Goal: Information Seeking & Learning: Learn about a topic

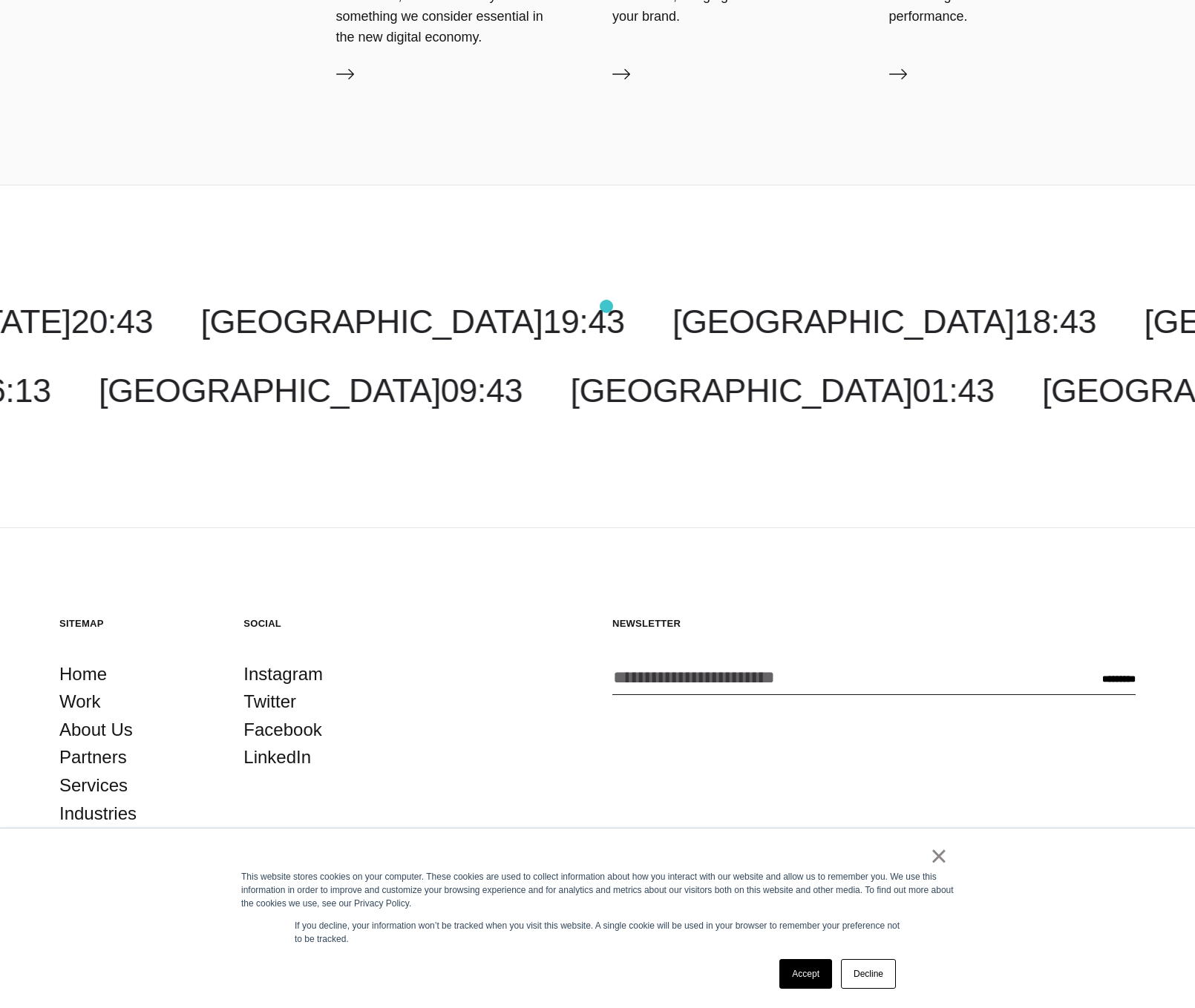
scroll to position [2659, 0]
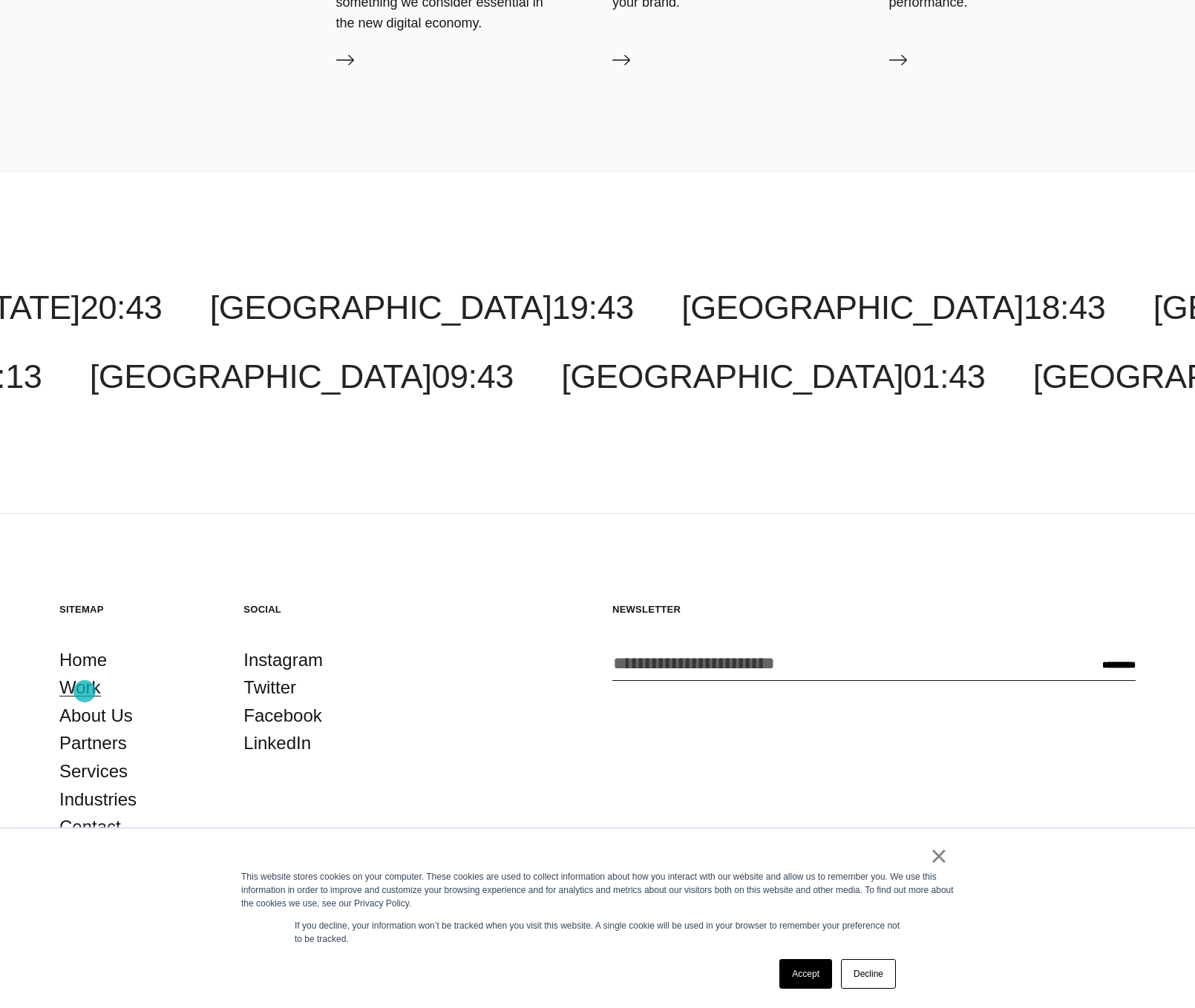
click at [85, 576] on link "Work" at bounding box center [80, 687] width 42 height 28
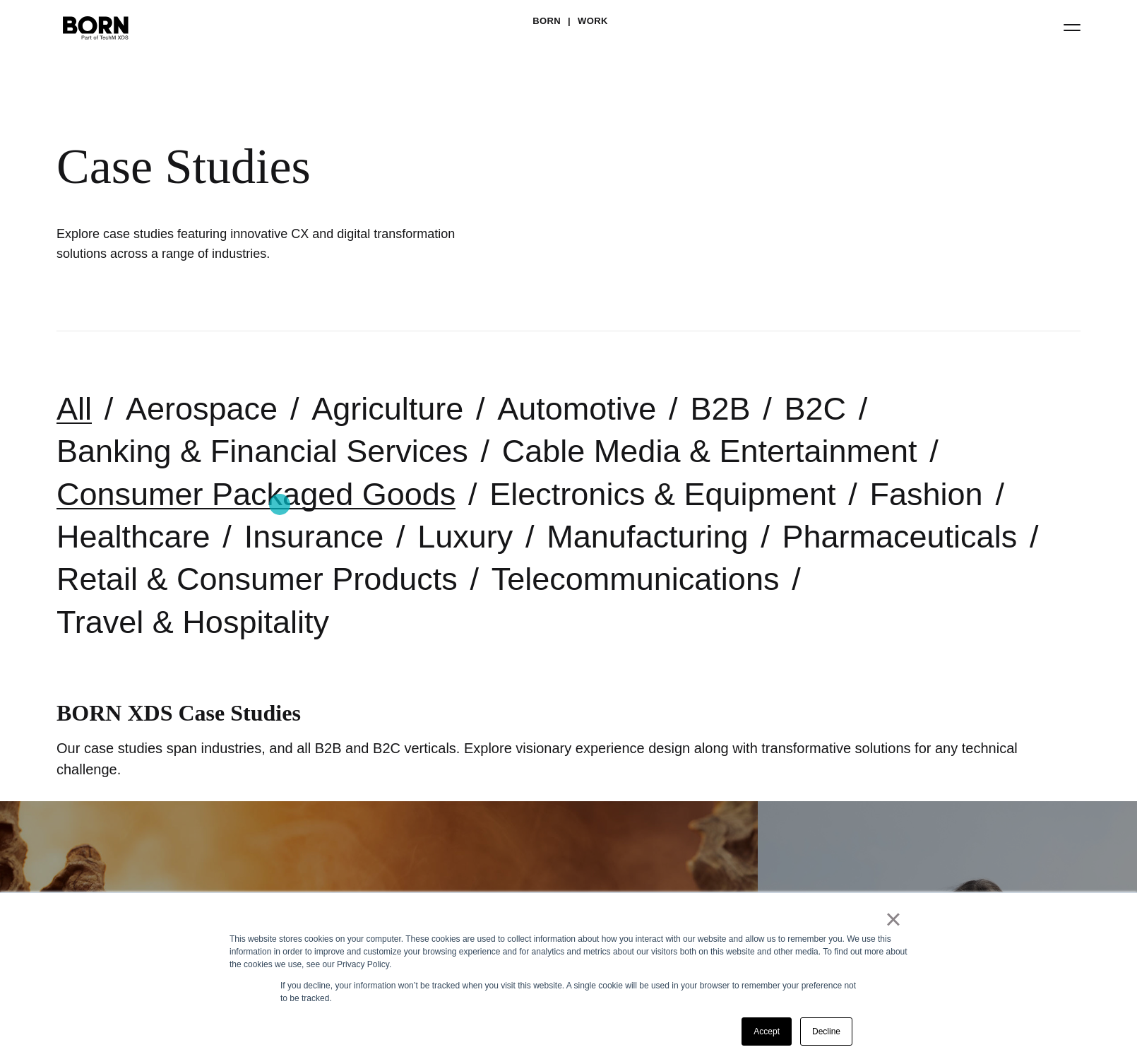
scroll to position [44, 0]
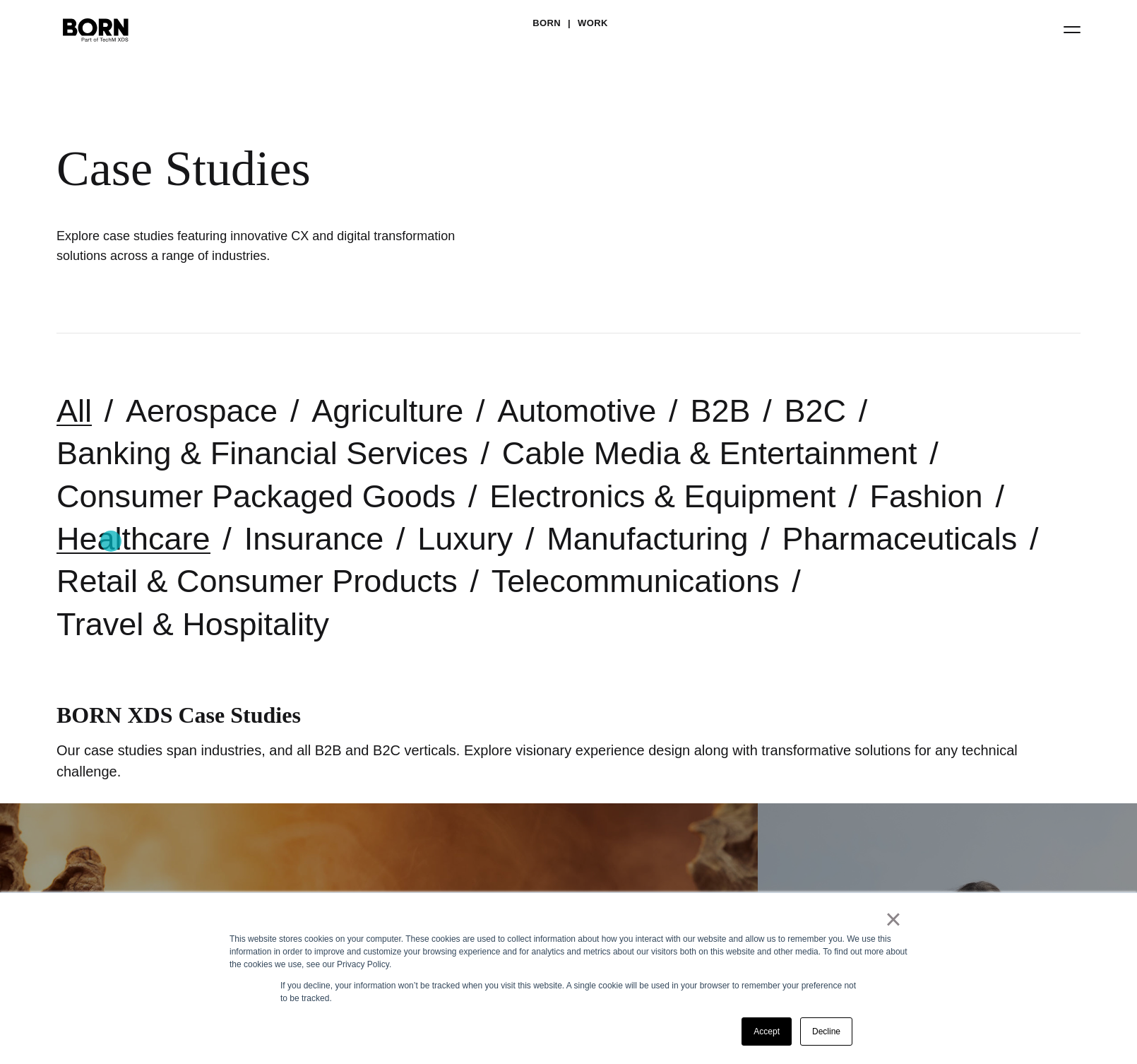
click at [111, 541] on link "Healthcare" at bounding box center [134, 538] width 154 height 36
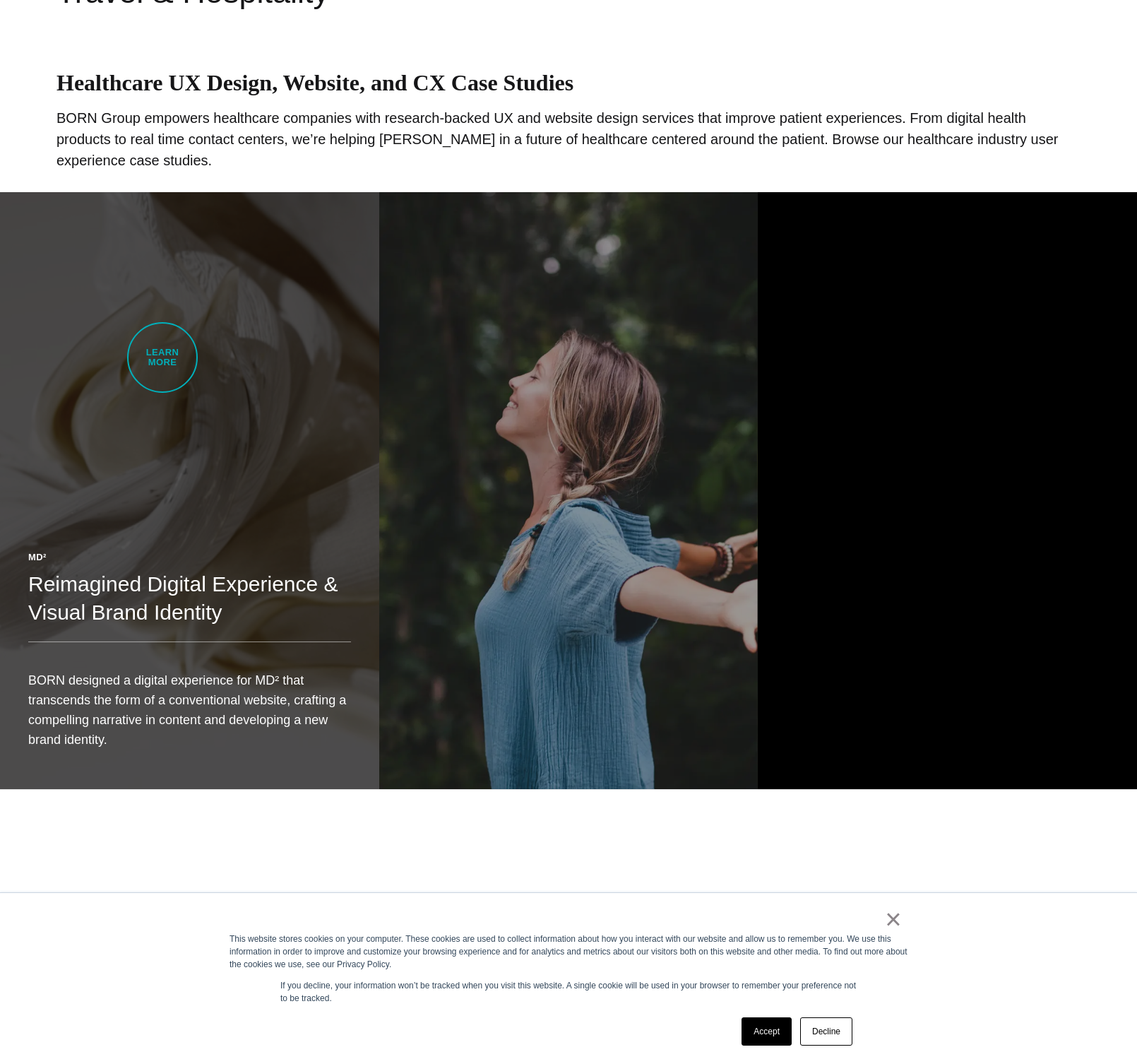
scroll to position [627, 0]
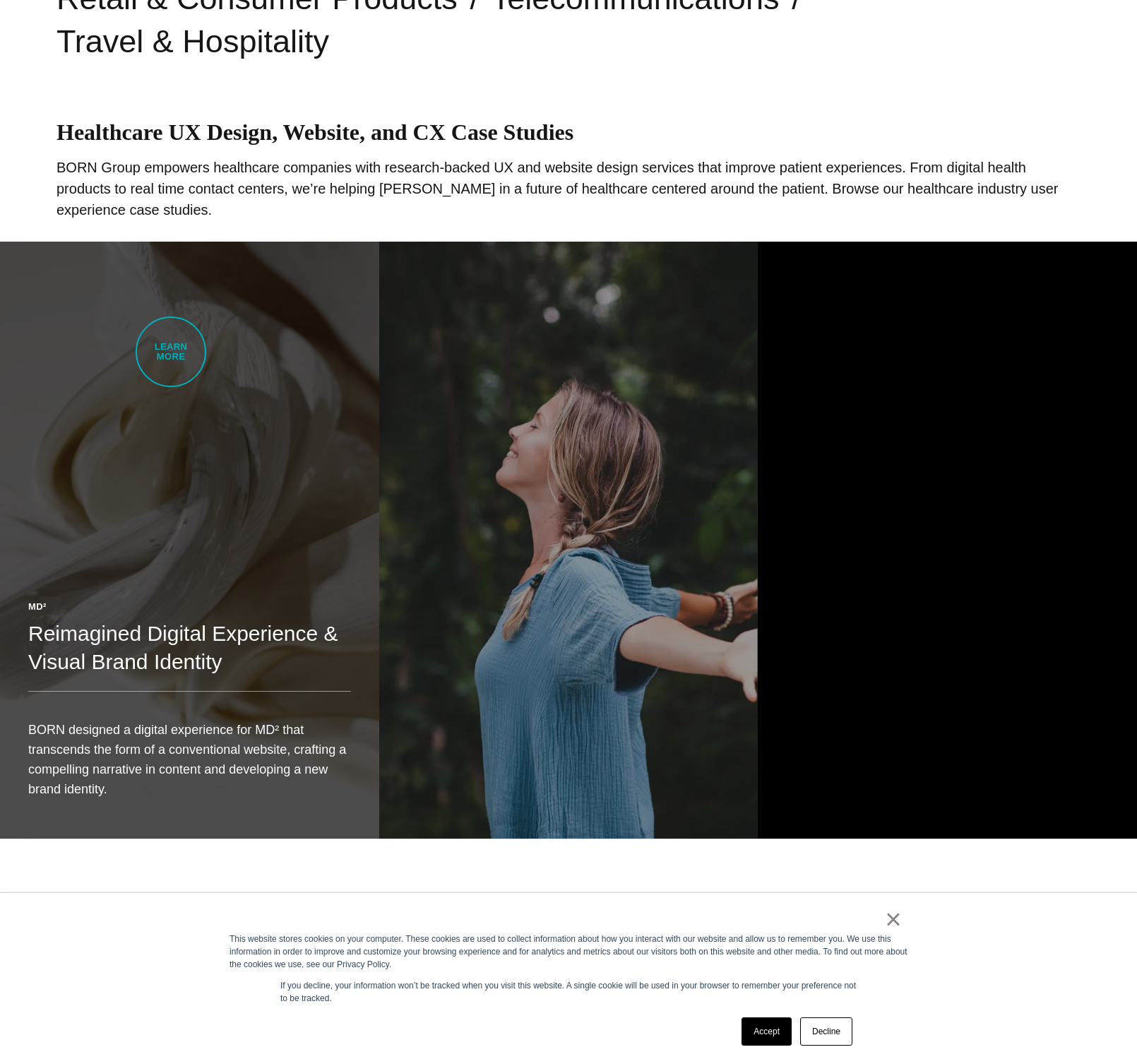
click at [171, 352] on link "MD² Reimagined Digital Experience & Visual Brand Identity BORN designed a digit…" at bounding box center [190, 540] width 379 height 597
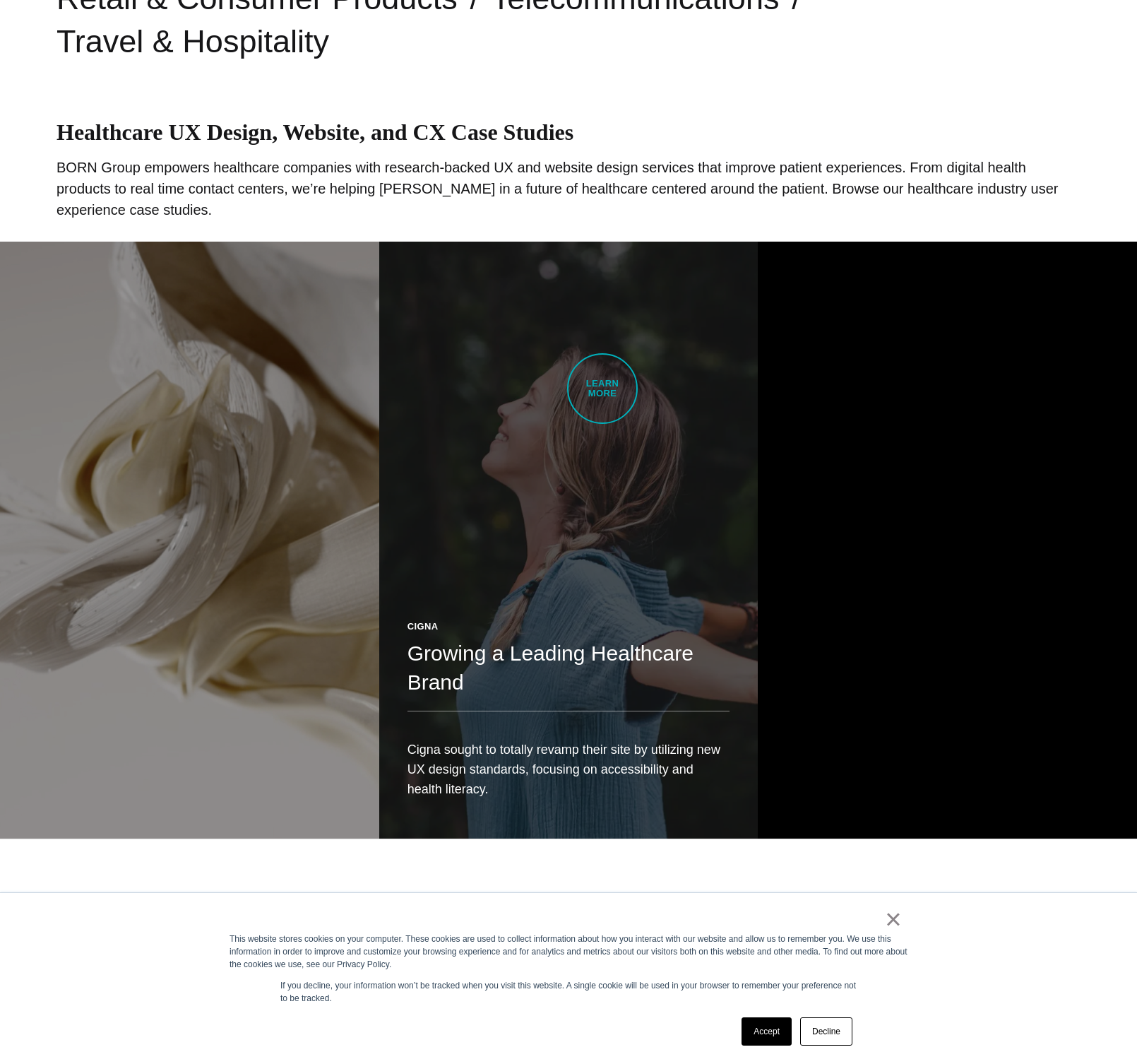
click at [602, 388] on link "Cigna Growing a Leading Healthcare Brand Cigna sought to totally revamp their s…" at bounding box center [569, 540] width 379 height 597
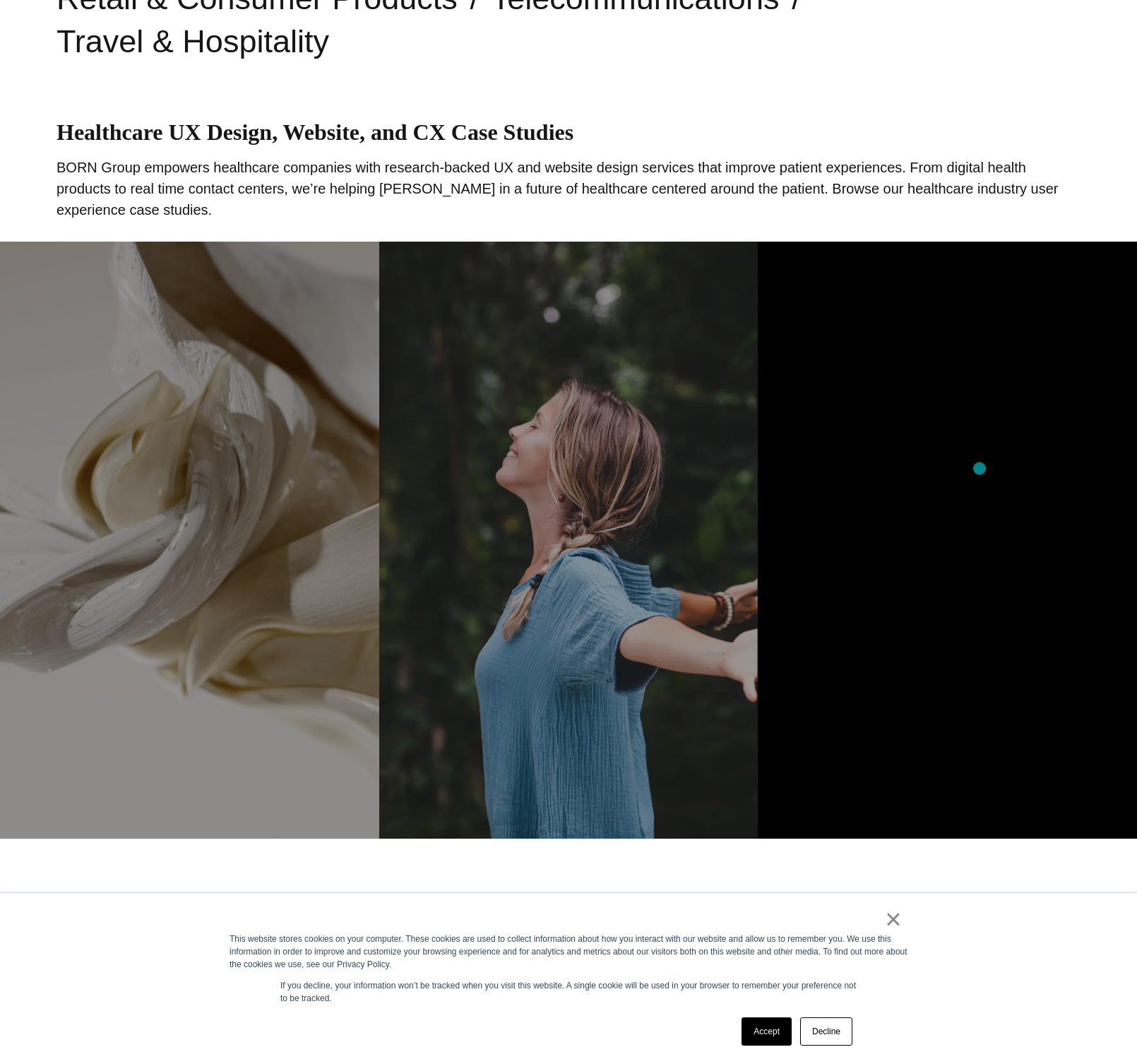
click at [980, 469] on section "MD² Reimagined Digital Experience & Visual Brand Identity BORN designed a digit…" at bounding box center [568, 540] width 1137 height 597
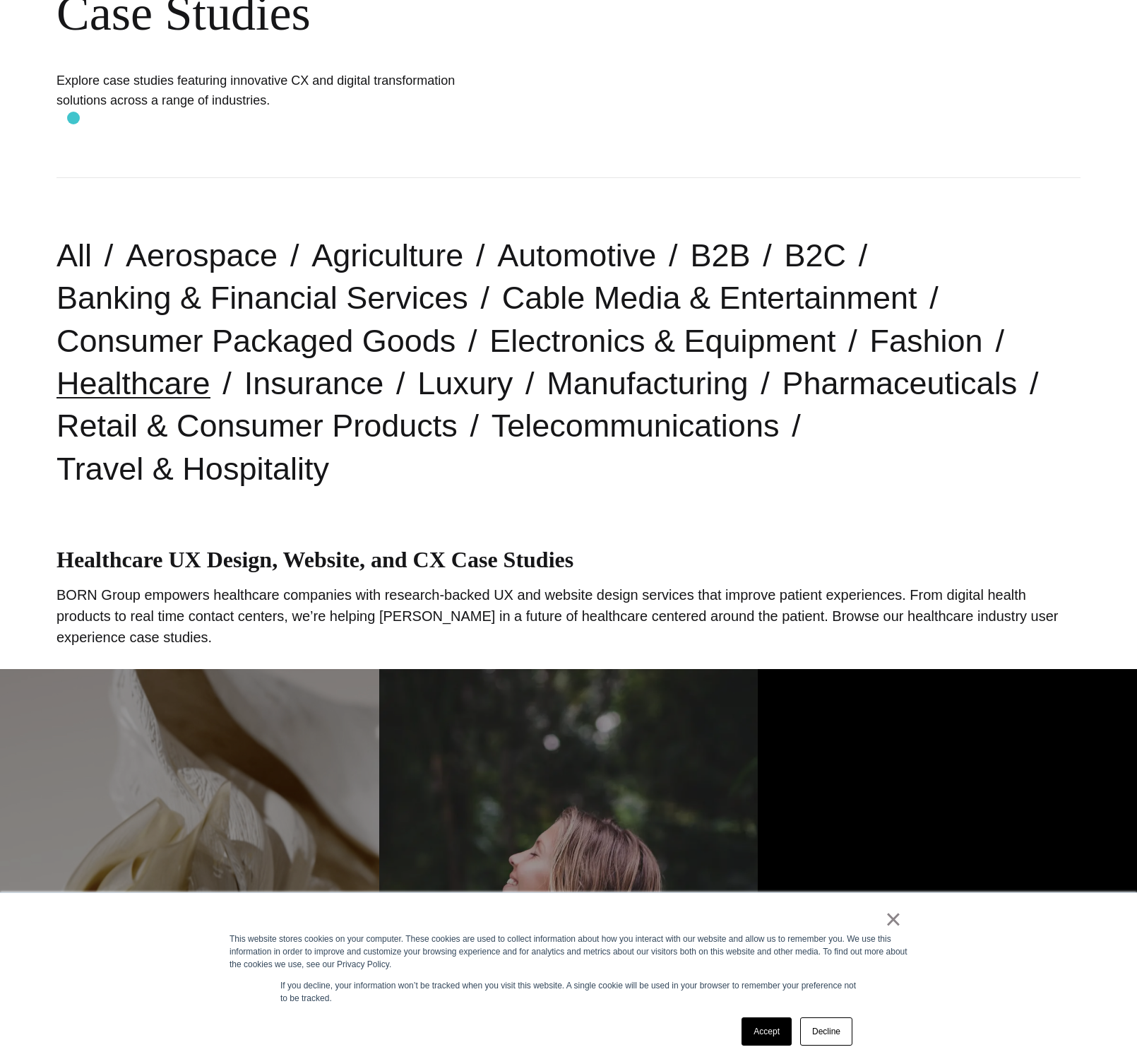
scroll to position [165, 0]
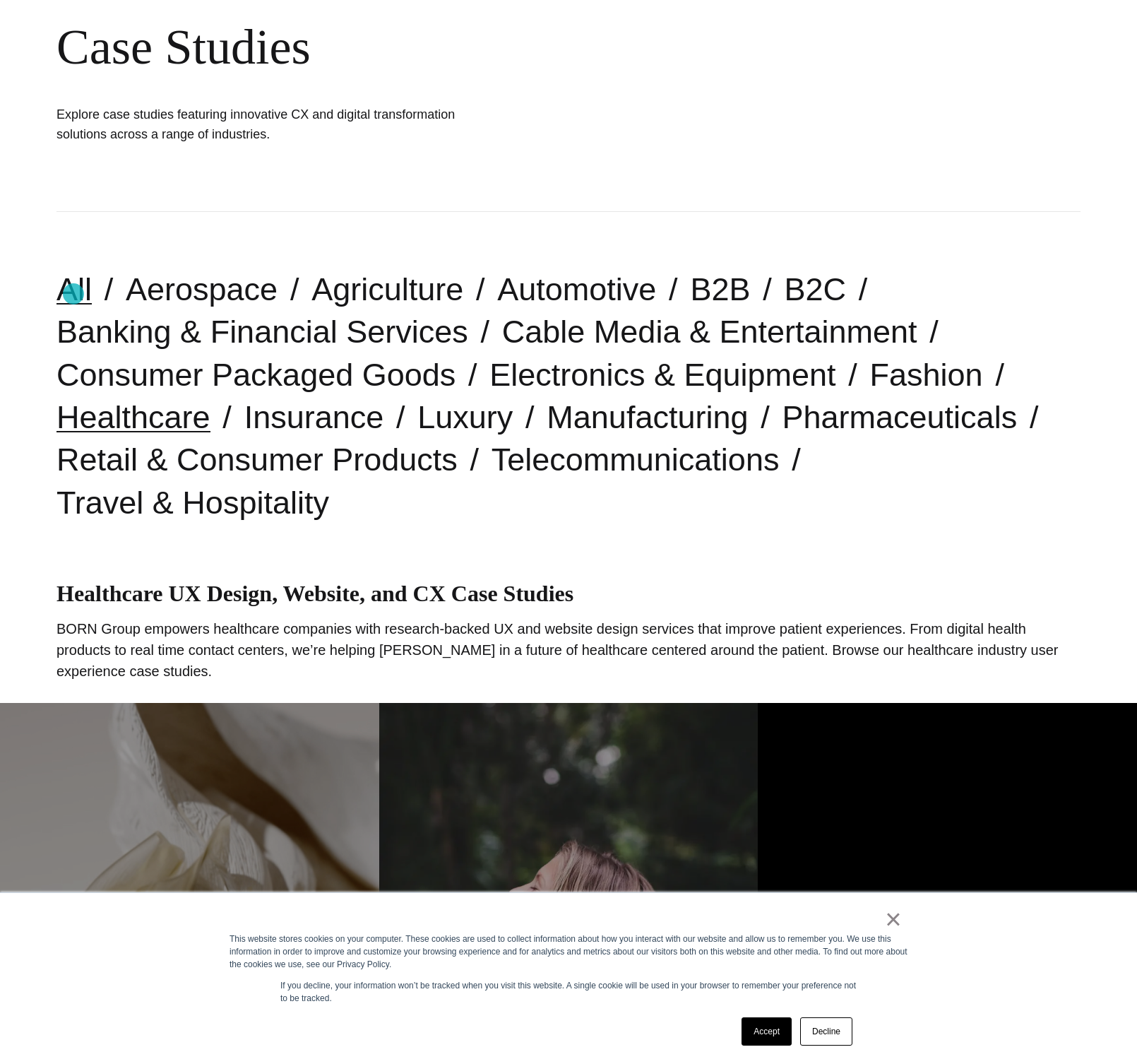
drag, startPoint x: 73, startPoint y: 294, endPoint x: 88, endPoint y: 298, distance: 15.5
click at [73, 294] on link "All" at bounding box center [74, 289] width 35 height 36
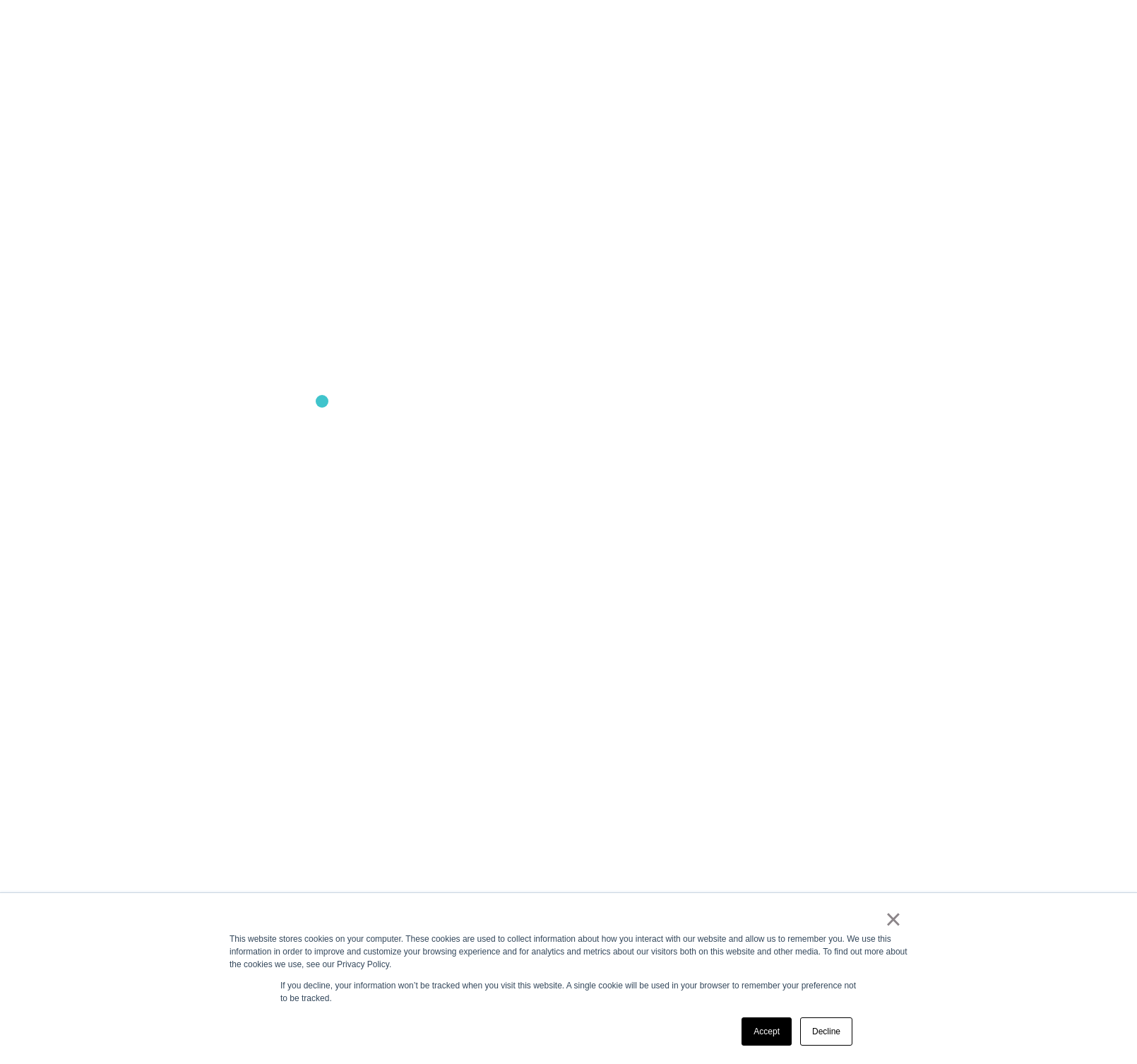
scroll to position [5070, 0]
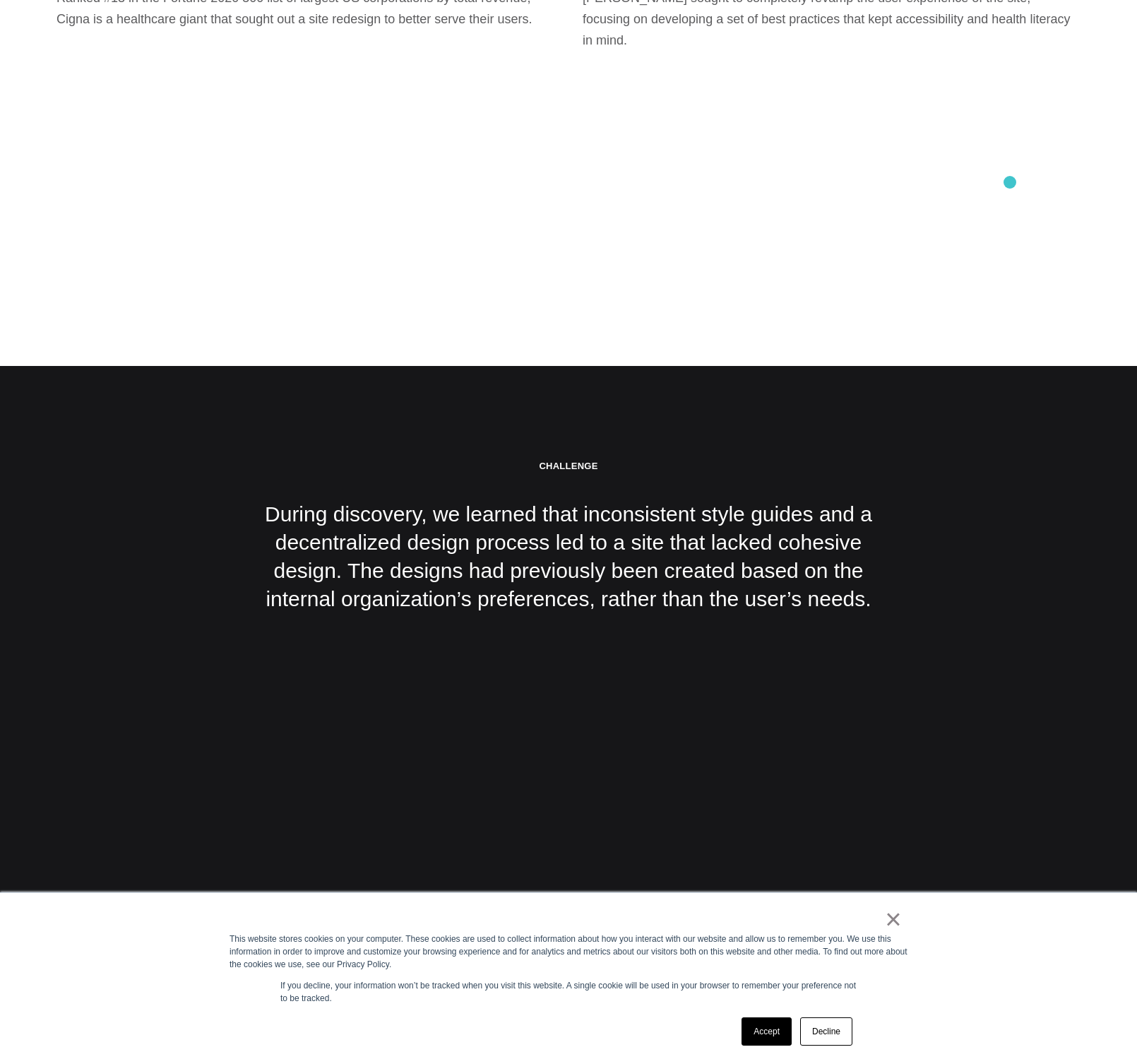
scroll to position [2204, 0]
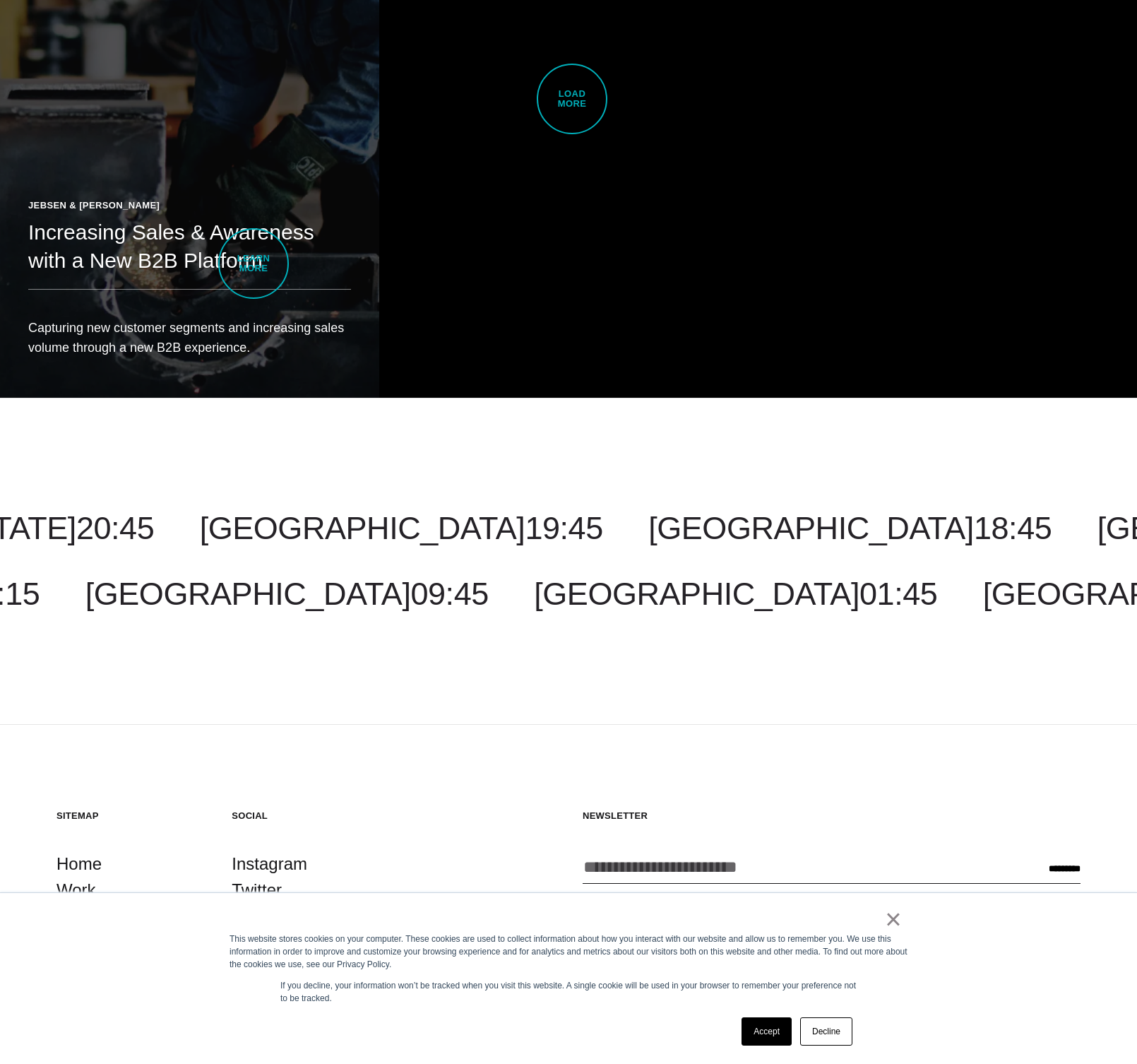
scroll to position [4101, 0]
